Goal: Task Accomplishment & Management: Complete application form

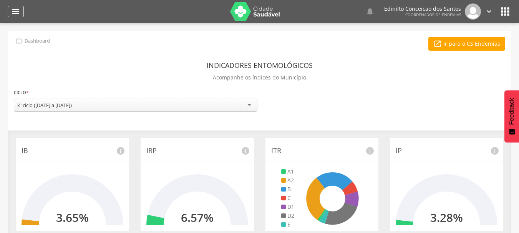
click at [15, 12] on icon "" at bounding box center [15, 11] width 9 height 9
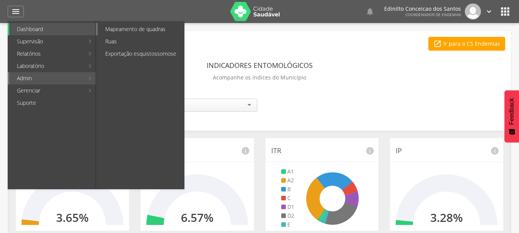
click at [138, 30] on link "Mapeamento de quadras" at bounding box center [140, 29] width 86 height 12
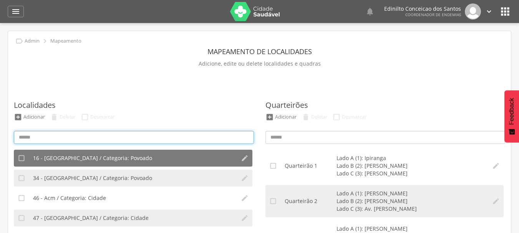
click at [73, 134] on input at bounding box center [134, 137] width 240 height 13
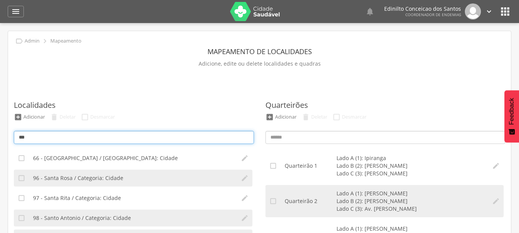
type input "***"
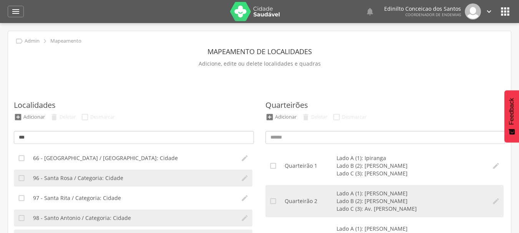
click at [168, 114] on ul " Adicionar  Deletar  Desmarcar" at bounding box center [134, 119] width 244 height 12
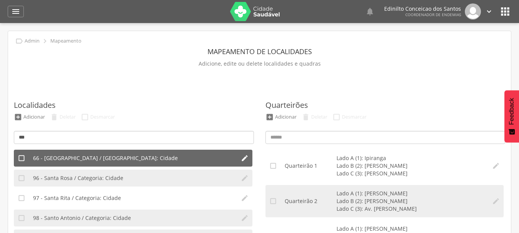
click at [90, 160] on span "66 - [GEOGRAPHIC_DATA] / [GEOGRAPHIC_DATA]: Cidade" at bounding box center [105, 158] width 145 height 8
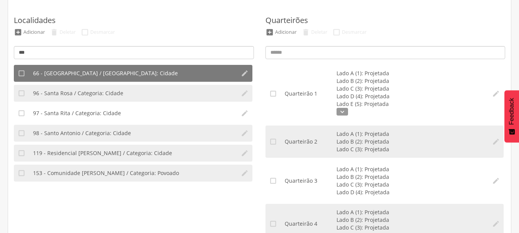
scroll to position [121, 0]
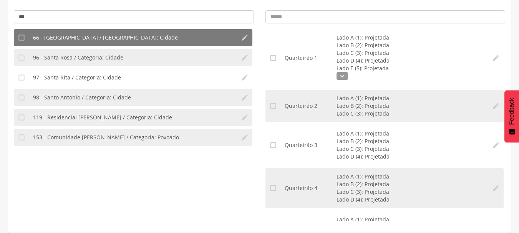
click at [259, 68] on section "Localidades  Adicionar  Deletar  Desmarcar ***  16 - [GEOGRAPHIC_DATA] / [G…" at bounding box center [133, 95] width 251 height 263
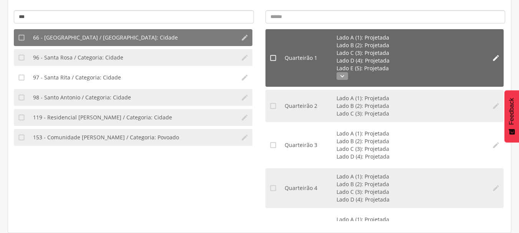
click at [343, 75] on icon "" at bounding box center [342, 76] width 12 height 8
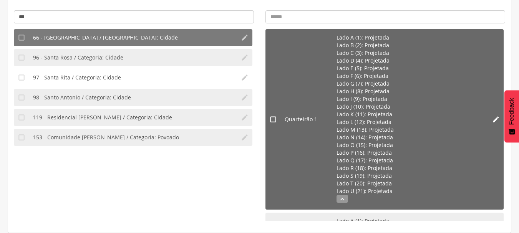
click at [343, 203] on ul "Lado A (1): Projetada Lado B (2): Projetada Lado C (3): Projetada Lado D (4): P…" at bounding box center [410, 119] width 148 height 171
click at [343, 200] on icon "" at bounding box center [342, 199] width 12 height 8
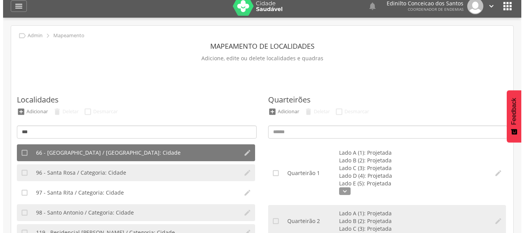
scroll to position [0, 0]
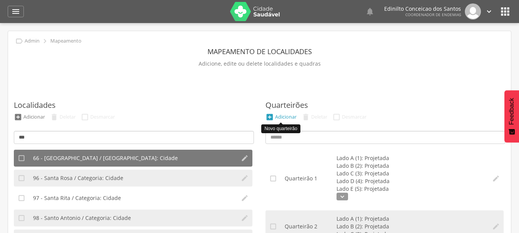
click at [270, 116] on div "" at bounding box center [269, 117] width 8 height 8
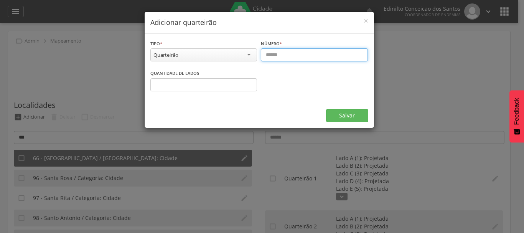
click at [292, 59] on input "text" at bounding box center [314, 54] width 107 height 13
type input "**"
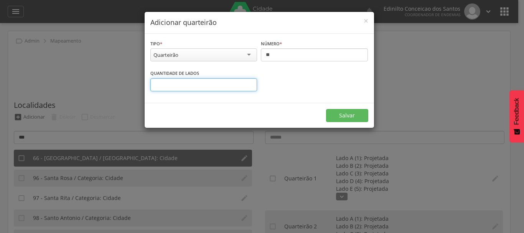
click at [250, 83] on input "*" at bounding box center [203, 84] width 107 height 13
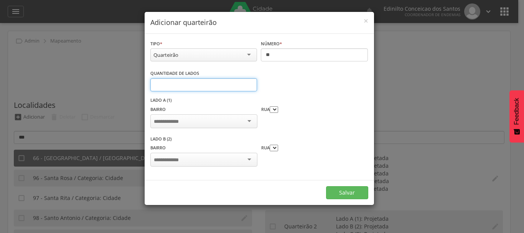
click at [250, 83] on input "*" at bounding box center [203, 84] width 107 height 13
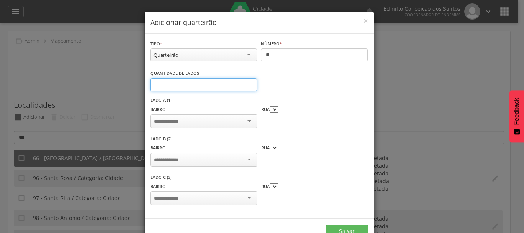
click at [250, 83] on input "*" at bounding box center [203, 84] width 107 height 13
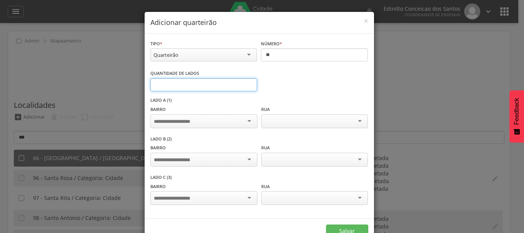
type input "*"
click at [246, 83] on input "*" at bounding box center [203, 84] width 107 height 13
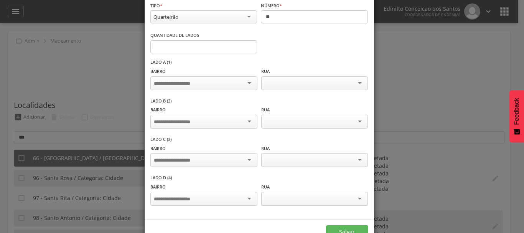
scroll to position [39, 0]
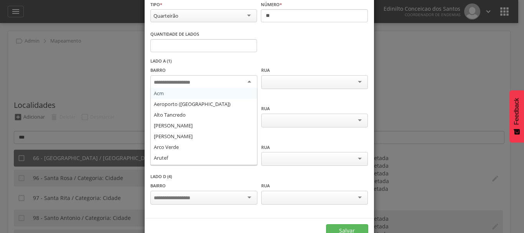
click at [193, 82] on input "select-one" at bounding box center [178, 82] width 48 height 7
type input "***"
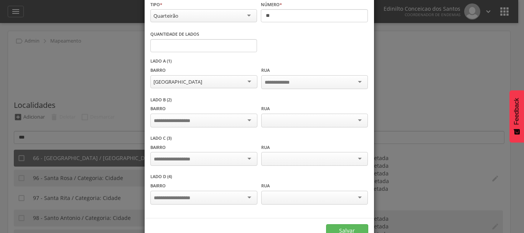
scroll to position [0, 0]
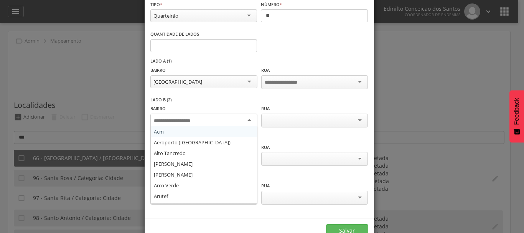
click at [174, 117] on input "select-one" at bounding box center [178, 120] width 48 height 7
type input "**"
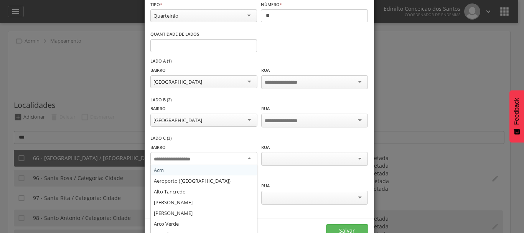
click at [187, 156] on input "select-one" at bounding box center [178, 159] width 48 height 7
type input "***"
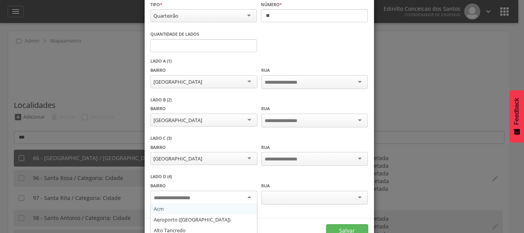
click at [174, 195] on input "select-one" at bounding box center [178, 198] width 48 height 7
type input "***"
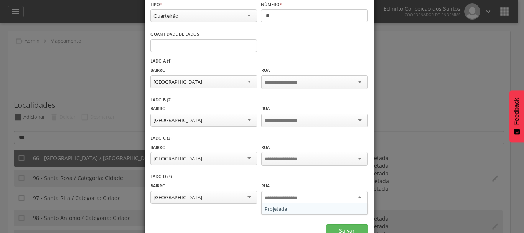
click at [276, 196] on input "select-one" at bounding box center [287, 198] width 45 height 7
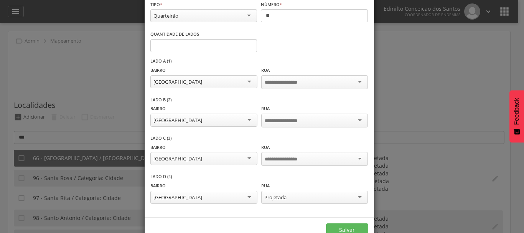
drag, startPoint x: 275, startPoint y: 207, endPoint x: 297, endPoint y: 157, distance: 54.6
click at [297, 157] on input "select-one" at bounding box center [287, 159] width 45 height 7
drag, startPoint x: 293, startPoint y: 117, endPoint x: 277, endPoint y: 131, distance: 20.9
click at [277, 129] on div "Projetada" at bounding box center [314, 122] width 107 height 16
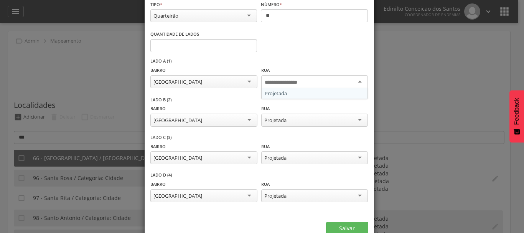
drag, startPoint x: 292, startPoint y: 80, endPoint x: 281, endPoint y: 94, distance: 18.3
click at [281, 91] on div "Projetada" at bounding box center [314, 83] width 107 height 16
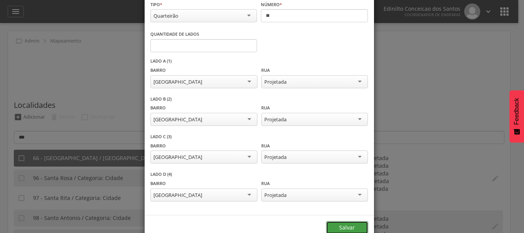
click at [343, 229] on button "Salvar" at bounding box center [347, 227] width 42 height 13
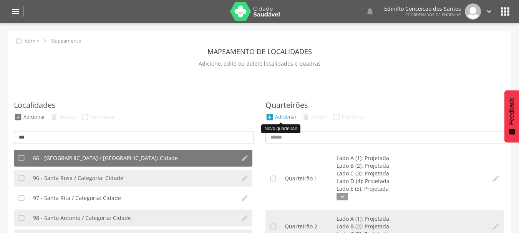
click at [268, 116] on div "" at bounding box center [269, 117] width 8 height 8
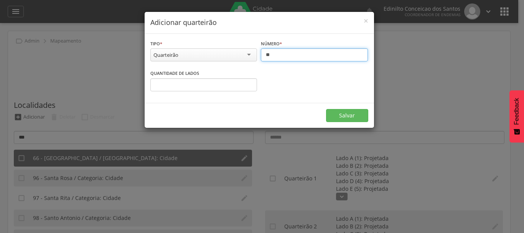
click at [291, 53] on input "**" at bounding box center [314, 54] width 107 height 13
type input "**"
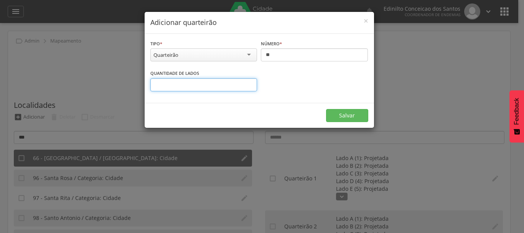
click at [248, 83] on input "*" at bounding box center [203, 84] width 107 height 13
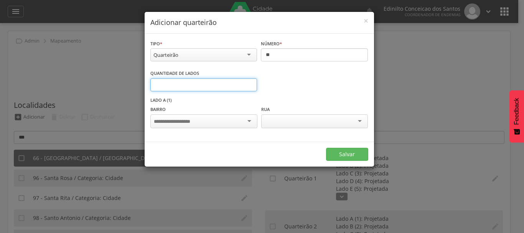
click at [248, 83] on input "*" at bounding box center [203, 84] width 107 height 13
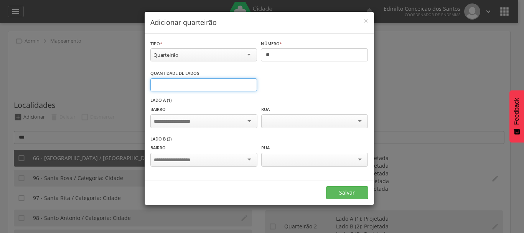
click at [248, 83] on input "*" at bounding box center [203, 84] width 107 height 13
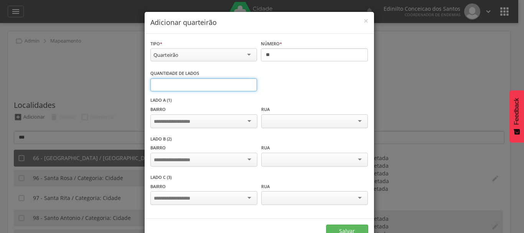
type input "*"
click at [248, 83] on input "*" at bounding box center [203, 84] width 107 height 13
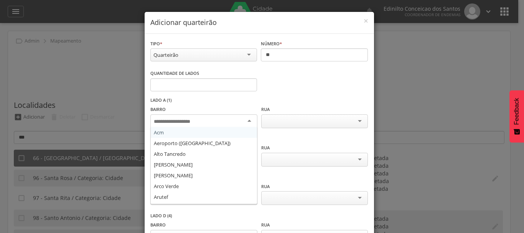
click at [183, 116] on div at bounding box center [203, 121] width 107 height 14
type input "***"
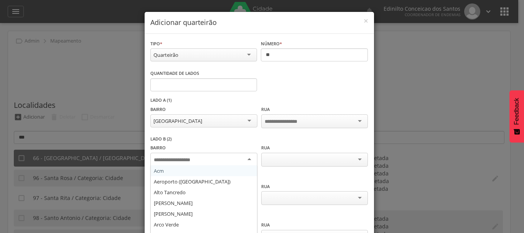
click at [176, 157] on input "select-one" at bounding box center [178, 160] width 48 height 7
type input "***"
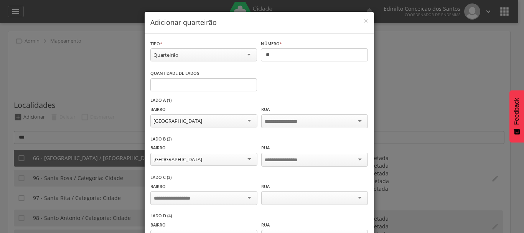
drag, startPoint x: 177, startPoint y: 190, endPoint x: 176, endPoint y: 194, distance: 4.7
click at [176, 195] on input "select-one" at bounding box center [178, 198] width 48 height 7
type input "***"
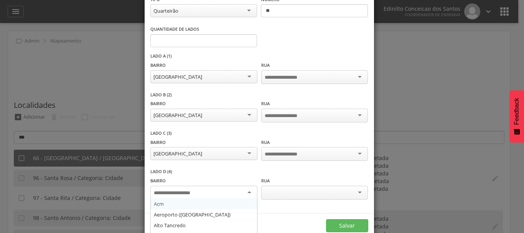
click at [175, 191] on input "select-one" at bounding box center [178, 193] width 48 height 7
type input "***"
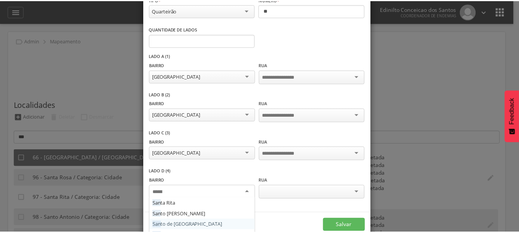
scroll to position [0, 0]
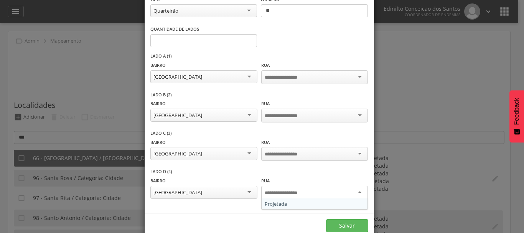
click at [296, 191] on input "select-one" at bounding box center [287, 193] width 45 height 7
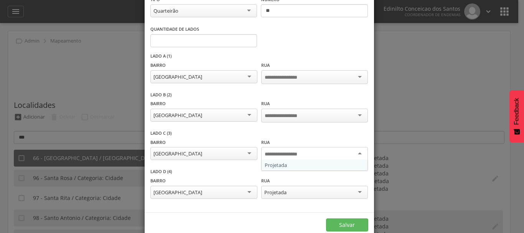
drag, startPoint x: 286, startPoint y: 154, endPoint x: 278, endPoint y: 166, distance: 14.6
click at [278, 163] on div "Projetada" at bounding box center [314, 155] width 107 height 16
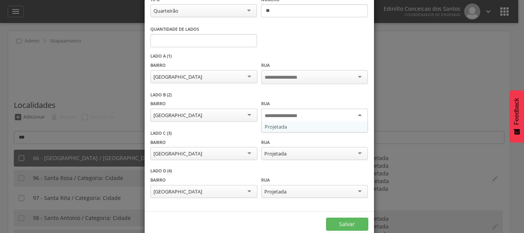
drag, startPoint x: 301, startPoint y: 113, endPoint x: 277, endPoint y: 129, distance: 29.1
click at [277, 124] on div "Projetada" at bounding box center [314, 117] width 107 height 16
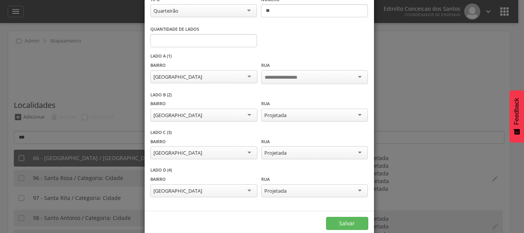
drag, startPoint x: 277, startPoint y: 129, endPoint x: 287, endPoint y: 76, distance: 53.6
click at [287, 76] on input "select-one" at bounding box center [287, 77] width 45 height 7
drag, startPoint x: 284, startPoint y: 88, endPoint x: 339, endPoint y: 221, distance: 144.8
click at [339, 221] on button "Salvar" at bounding box center [347, 222] width 42 height 13
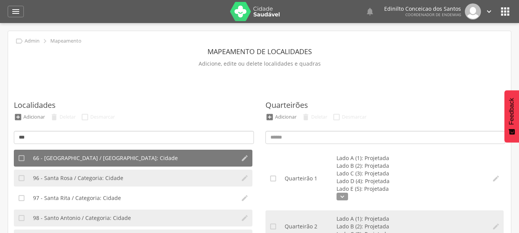
click at [339, 221] on li "Lado A (1): Projetada" at bounding box center [410, 219] width 148 height 8
